Goal: Task Accomplishment & Management: Complete application form

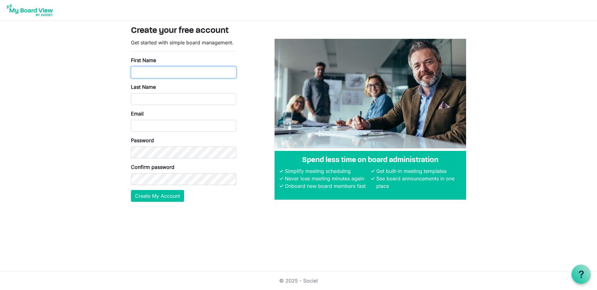
click at [180, 73] on input "First Name" at bounding box center [183, 73] width 105 height 12
type input "Erik"
type input "Snodgrass"
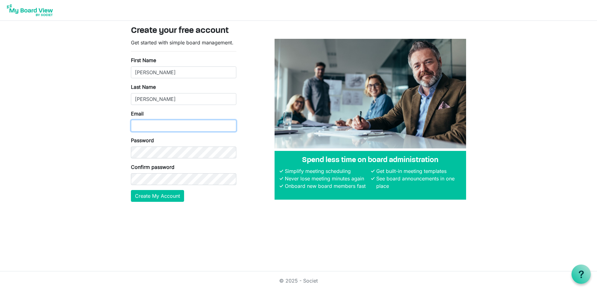
click at [150, 125] on input "Email" at bounding box center [183, 126] width 105 height 12
type input "eriksnodgrass@gmail.com"
click at [161, 198] on button "Create My Account" at bounding box center [157, 196] width 53 height 12
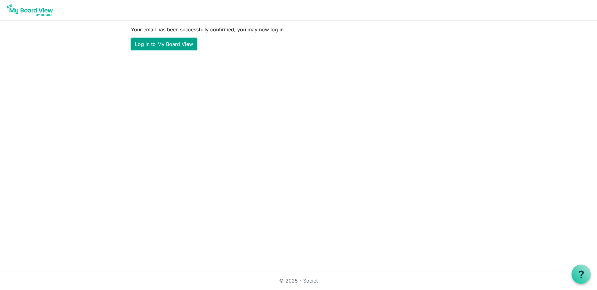
click at [175, 44] on link "Log in to My Board View" at bounding box center [164, 44] width 66 height 12
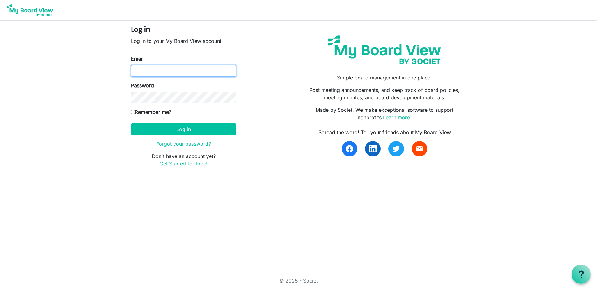
type input "eriksnodgrass@gmail.com"
click at [132, 114] on label "Remember me?" at bounding box center [151, 112] width 40 height 7
click at [132, 114] on input "Remember me?" at bounding box center [133, 112] width 4 height 4
checkbox input "true"
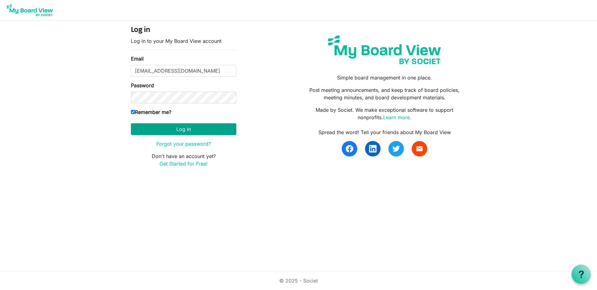
click at [134, 126] on button "Log in" at bounding box center [183, 129] width 105 height 12
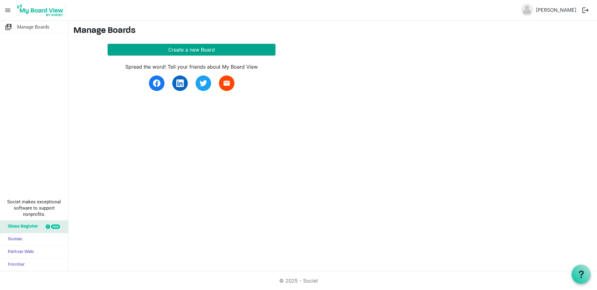
click at [187, 50] on button "Create a new Board" at bounding box center [192, 50] width 168 height 12
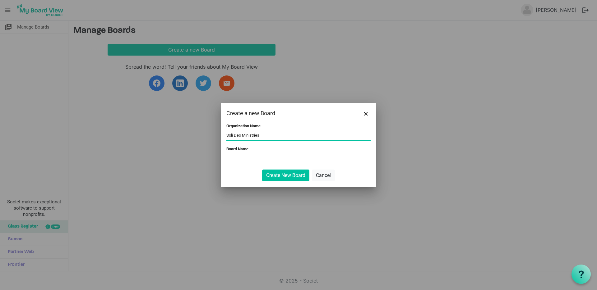
type input "Soli Deo Ministries"
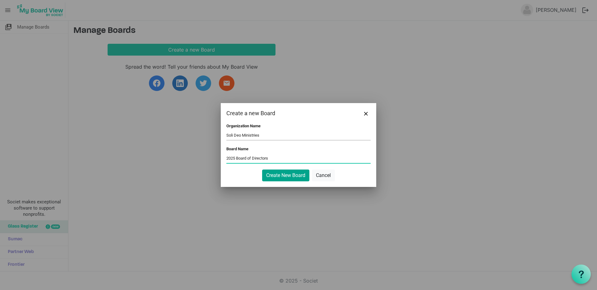
type input "2025 Board of Directors"
click at [281, 176] on button "Create New Board" at bounding box center [285, 176] width 47 height 12
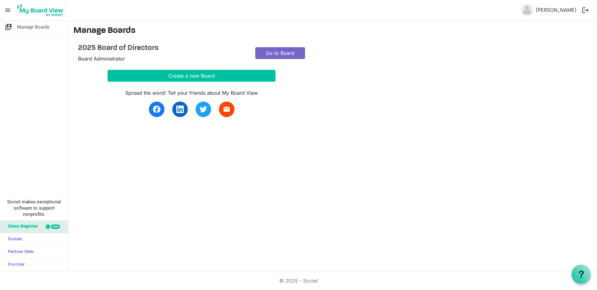
click at [281, 53] on link "Go to Board" at bounding box center [280, 53] width 50 height 12
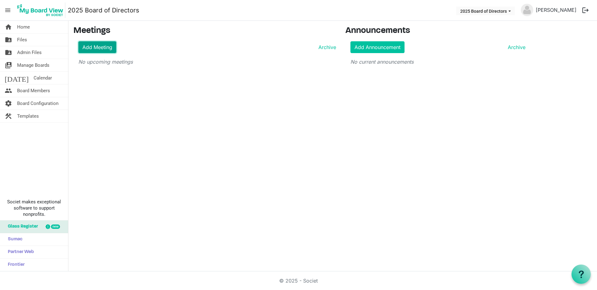
click at [98, 45] on link "Add Meeting" at bounding box center [97, 47] width 38 height 12
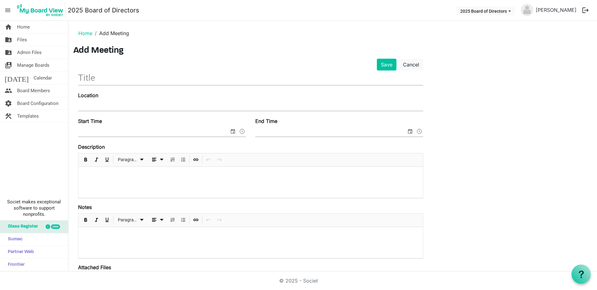
click at [105, 81] on input "text" at bounding box center [250, 78] width 345 height 15
paste input "Soli Deo Ministries Board of Directors Meeting"
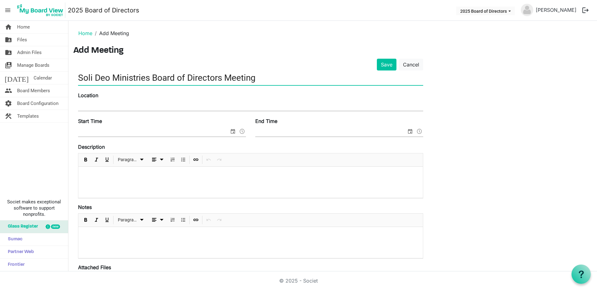
type input "Soli Deo Ministries Board of Directors Meeting"
click at [103, 105] on input "Location" at bounding box center [250, 106] width 345 height 9
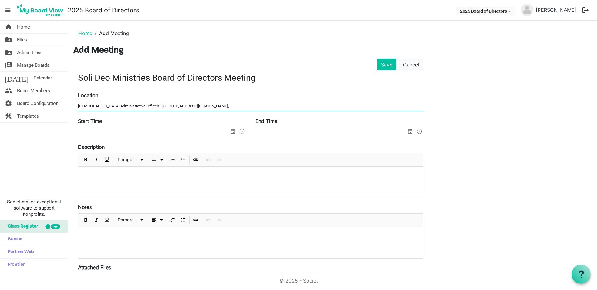
click at [176, 106] on input "Gateway Church Administrative Offices - 500 S Nolen Dr Suite 300," at bounding box center [250, 106] width 345 height 9
click at [215, 108] on input "Gateway Church Administrative Offices - 500 S Nolen Dr. Suite 300," at bounding box center [250, 106] width 345 height 9
type input "Gateway Church Administrative Offices - 500 S Nolen Dr. Suite 300, Southlake, T…"
click at [122, 131] on input "Start Time" at bounding box center [153, 131] width 151 height 9
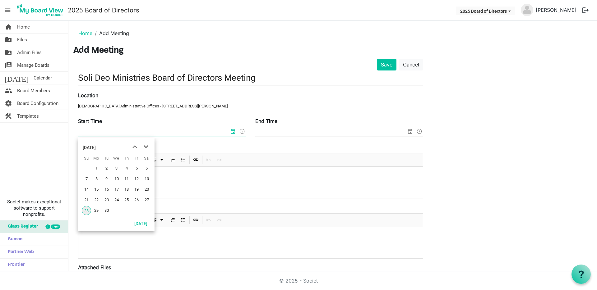
click at [146, 146] on span "next month" at bounding box center [146, 146] width 11 height 11
click at [132, 147] on span "previous month" at bounding box center [134, 146] width 11 height 11
click at [103, 210] on span "30" at bounding box center [106, 210] width 9 height 9
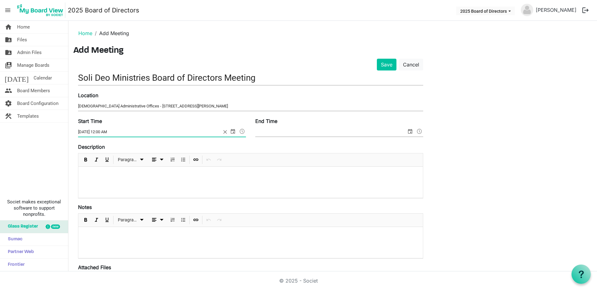
click at [241, 131] on span at bounding box center [241, 131] width 7 height 8
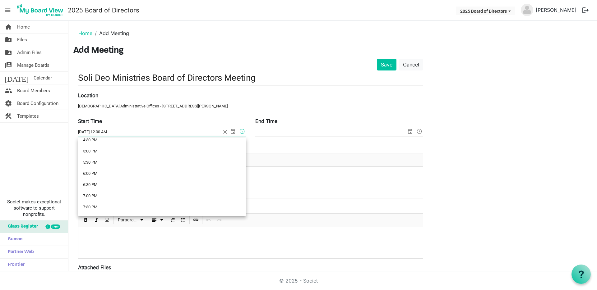
scroll to position [378, 0]
click at [90, 192] on li "7:00 PM" at bounding box center [162, 193] width 168 height 11
type input "9/30/2025 7:00 PM"
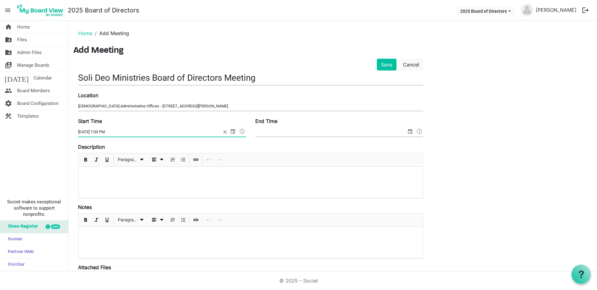
click at [410, 131] on span "select" at bounding box center [409, 131] width 7 height 8
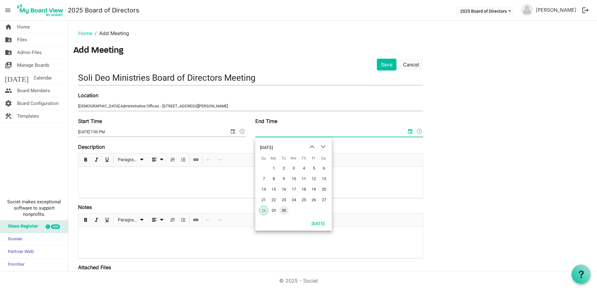
click at [282, 210] on span "30" at bounding box center [283, 210] width 9 height 9
click at [420, 132] on span at bounding box center [419, 131] width 7 height 8
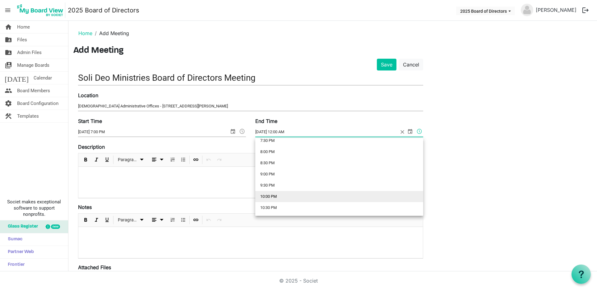
scroll to position [441, 0]
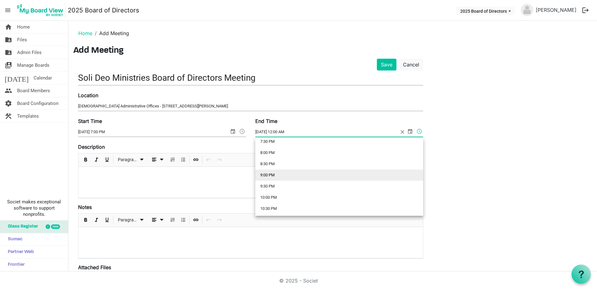
click at [280, 174] on li "9:00 PM" at bounding box center [339, 175] width 168 height 11
type input "9/30/2025 9:00 PM"
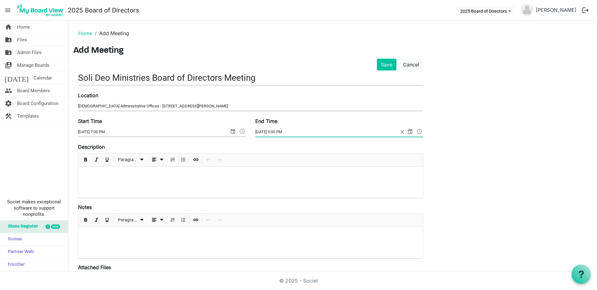
click at [238, 142] on div "Start Time 9/30/2025 7:00 PM End Time 9/30/2025 9:00 PM" at bounding box center [250, 131] width 354 height 26
click at [151, 106] on input "Gateway Church Administrative Offices - 500 S Nolen Dr. Suite 300, Southlake, T…" at bounding box center [250, 106] width 345 height 9
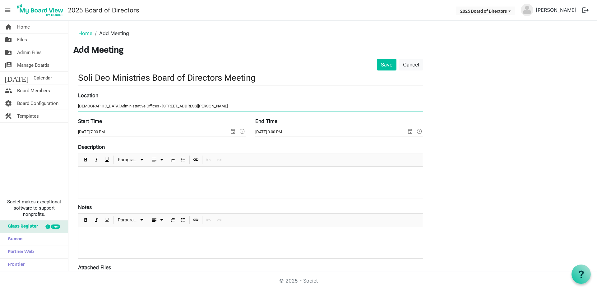
click at [377, 59] on button "Save" at bounding box center [387, 65] width 20 height 12
click at [105, 171] on div at bounding box center [250, 182] width 344 height 31
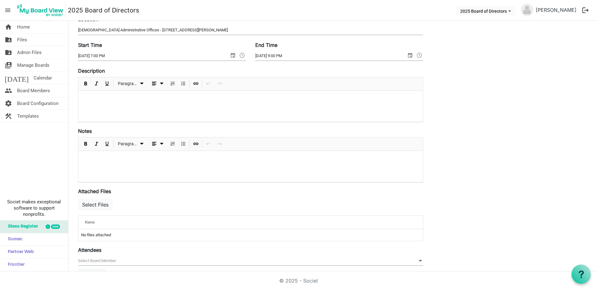
scroll to position [80, 0]
